Goal: Task Accomplishment & Management: Manage account settings

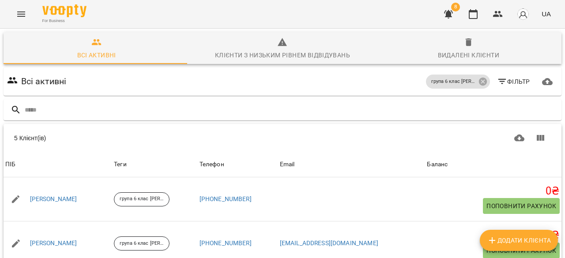
scroll to position [26, 0]
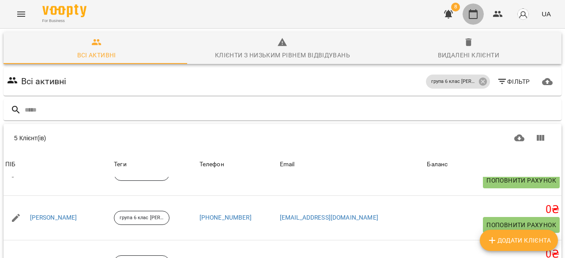
click at [474, 17] on icon "button" at bounding box center [473, 14] width 11 height 11
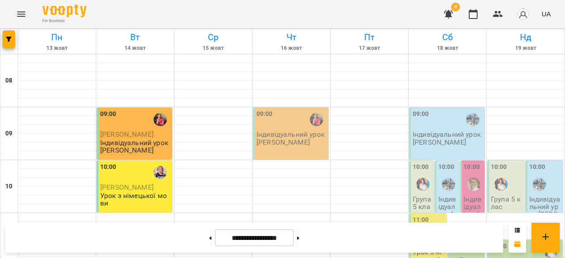
scroll to position [21, 0]
click at [130, 139] on p "Індивідуальний урок [PERSON_NAME]" at bounding box center [135, 146] width 70 height 15
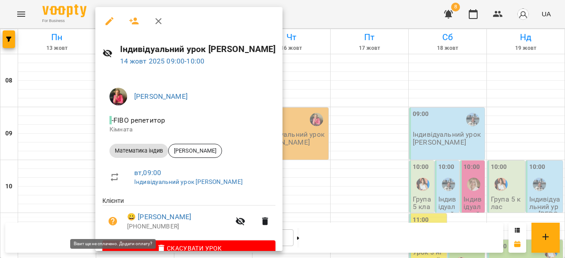
click at [115, 224] on icon "button" at bounding box center [113, 221] width 9 height 9
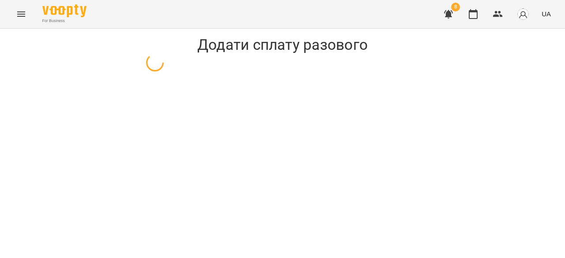
select select "**********"
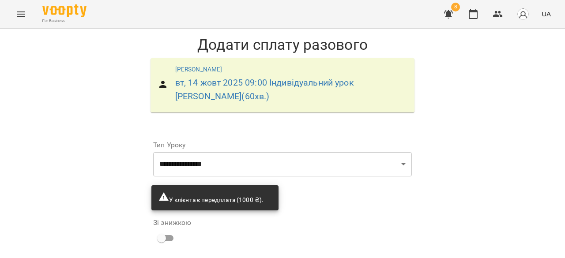
scroll to position [109, 0]
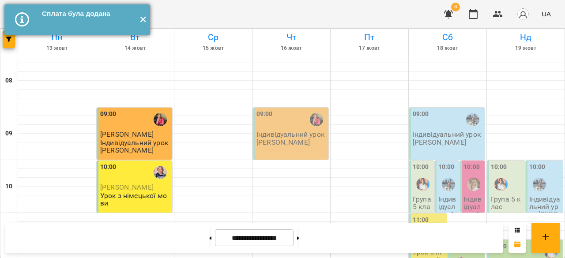
click at [141, 19] on button "✕" at bounding box center [143, 19] width 15 height 31
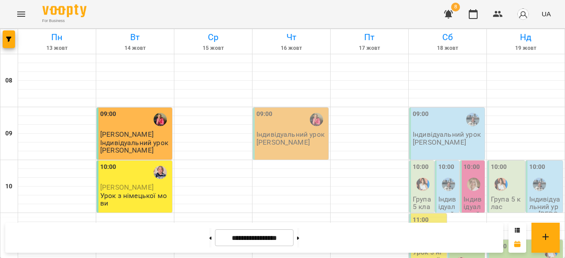
scroll to position [551, 0]
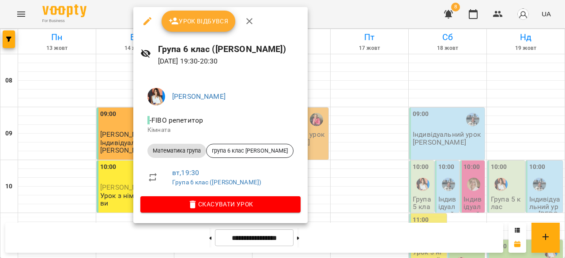
click at [196, 25] on span "Урок відбувся" at bounding box center [199, 21] width 60 height 11
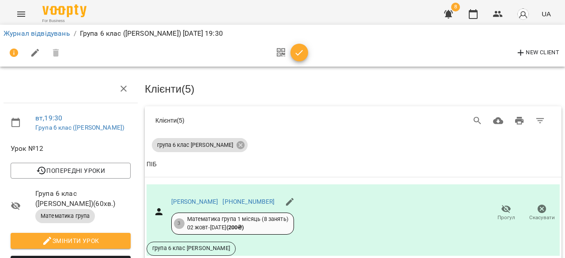
click at [308, 49] on div "New Client" at bounding box center [283, 52] width 558 height 21
click at [301, 50] on icon "button" at bounding box center [299, 53] width 11 height 11
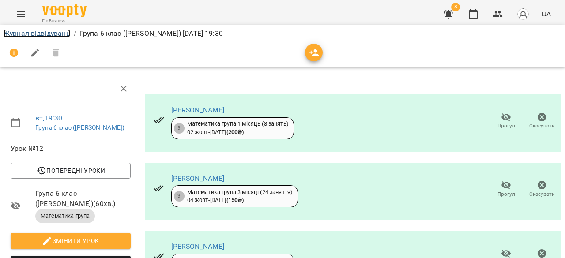
click at [42, 31] on link "Журнал відвідувань" at bounding box center [37, 33] width 67 height 8
